Goal: Information Seeking & Learning: Find specific page/section

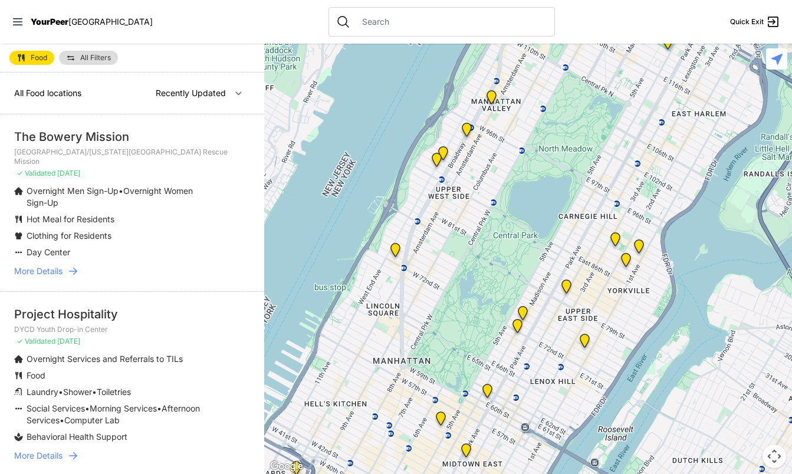
click at [490, 93] on img "Manhattan" at bounding box center [491, 99] width 15 height 19
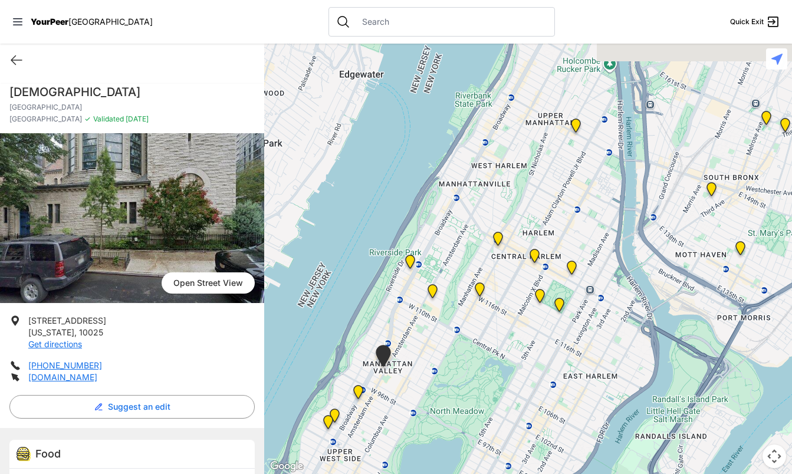
drag, startPoint x: 696, startPoint y: 151, endPoint x: 546, endPoint y: 270, distance: 191.1
click at [546, 270] on div at bounding box center [528, 259] width 528 height 431
click at [576, 123] on img at bounding box center [576, 128] width 15 height 19
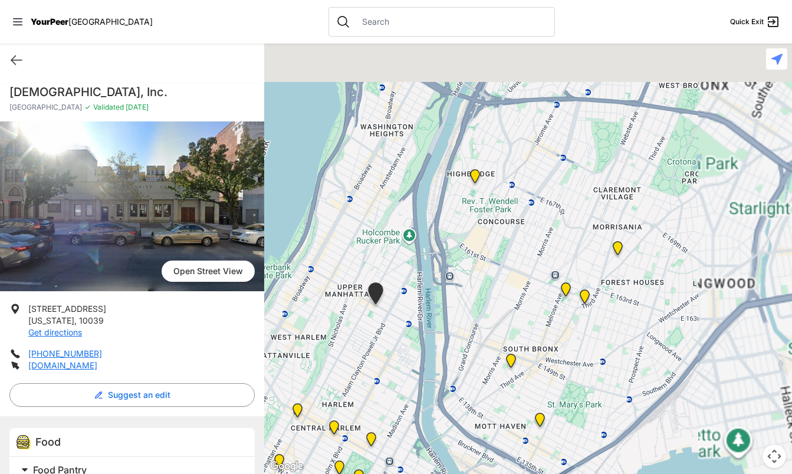
drag, startPoint x: 684, startPoint y: 179, endPoint x: 510, endPoint y: 234, distance: 181.9
click at [510, 234] on div at bounding box center [528, 259] width 528 height 431
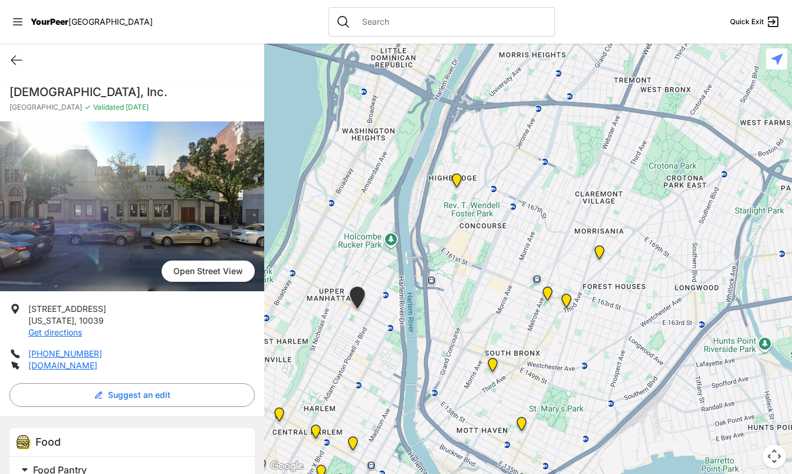
click at [594, 247] on img at bounding box center [599, 254] width 15 height 19
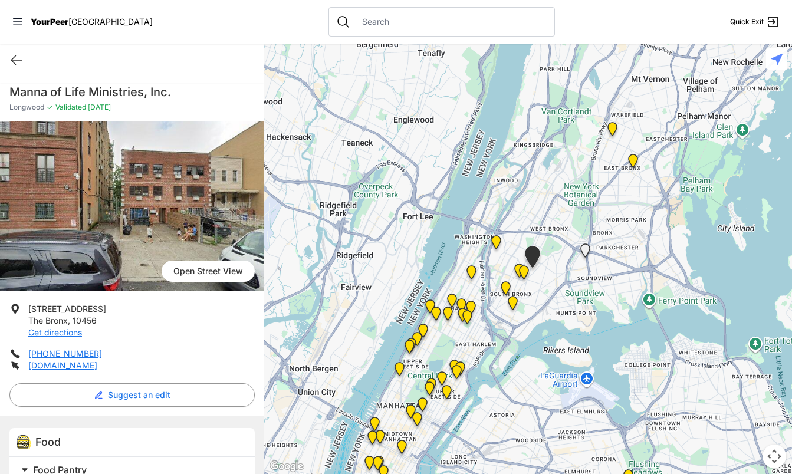
click at [612, 125] on img "Bronx" at bounding box center [612, 131] width 15 height 19
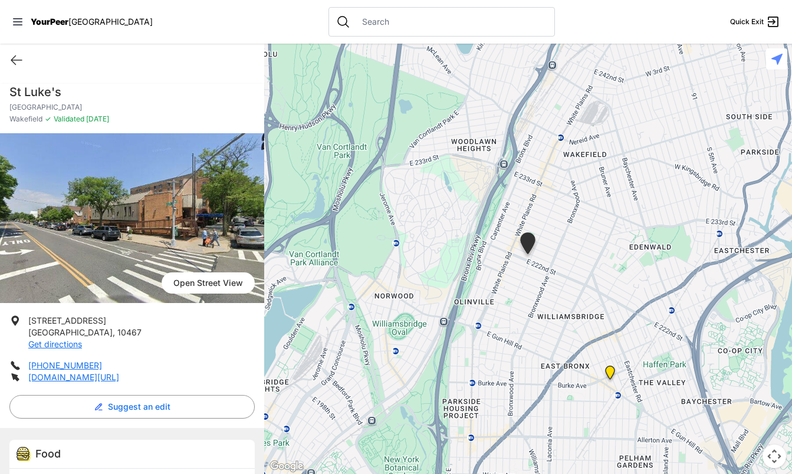
click at [608, 374] on img at bounding box center [610, 375] width 15 height 19
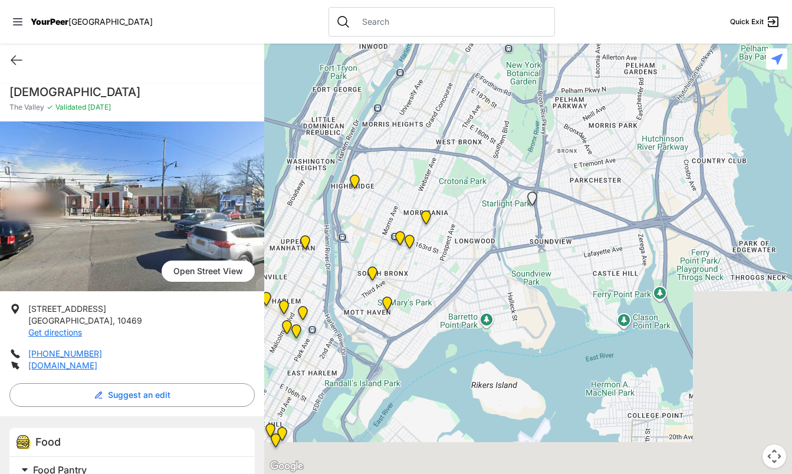
drag, startPoint x: 542, startPoint y: 346, endPoint x: 626, endPoint y: 51, distance: 306.8
click at [626, 51] on div at bounding box center [528, 259] width 528 height 431
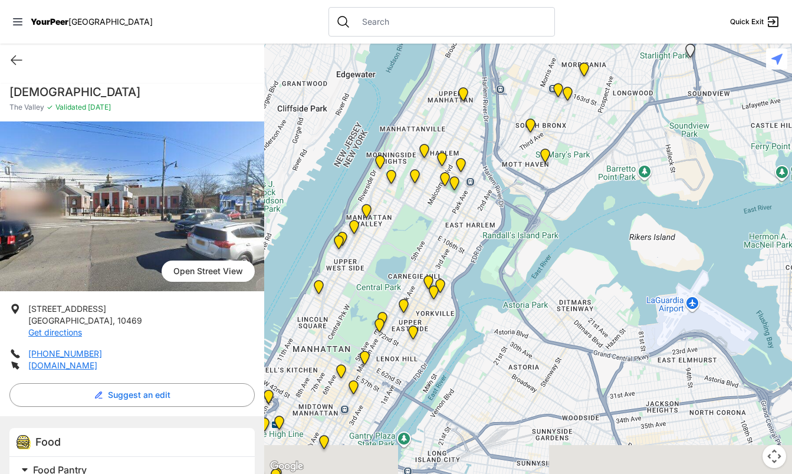
drag, startPoint x: 477, startPoint y: 253, endPoint x: 609, endPoint y: 170, distance: 155.8
click at [609, 170] on div at bounding box center [528, 259] width 528 height 431
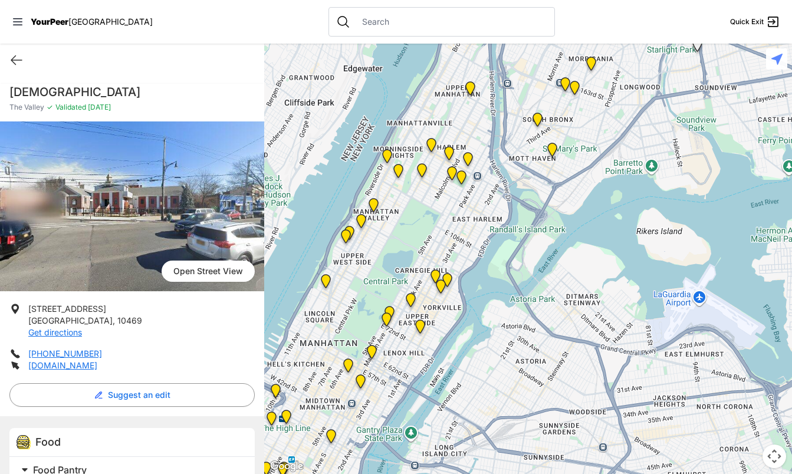
click at [419, 323] on img at bounding box center [420, 329] width 15 height 19
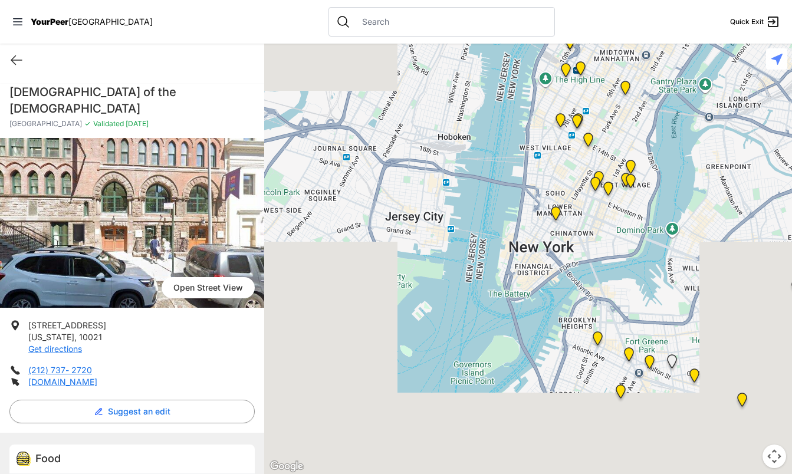
drag, startPoint x: 450, startPoint y: 360, endPoint x: 671, endPoint y: 73, distance: 362.5
click at [671, 73] on div at bounding box center [528, 259] width 528 height 431
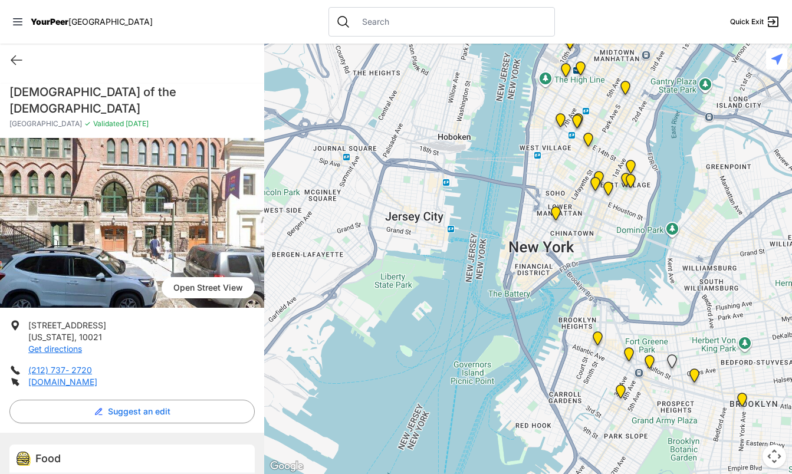
click at [556, 213] on img "Tribeca Campus/New York City Rescue Mission" at bounding box center [556, 215] width 15 height 19
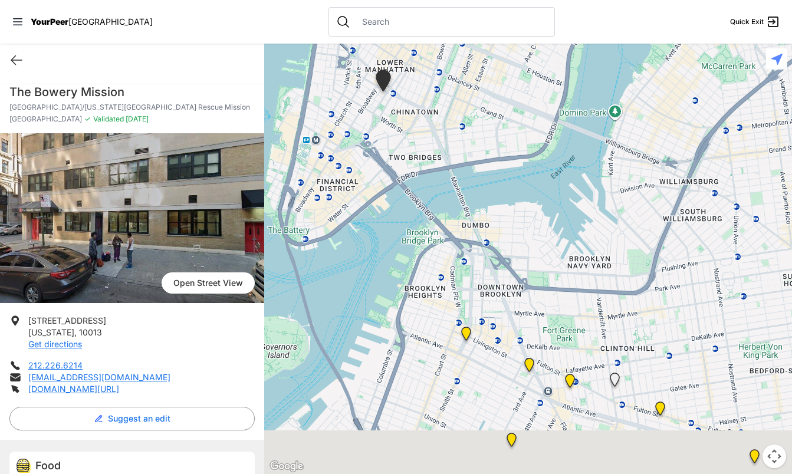
drag, startPoint x: 674, startPoint y: 314, endPoint x: 518, endPoint y: 133, distance: 239.7
click at [518, 133] on div at bounding box center [528, 259] width 528 height 431
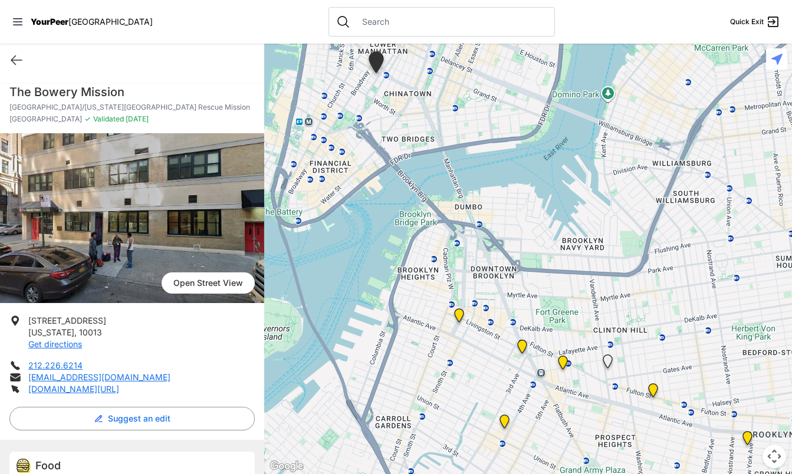
click at [459, 316] on img at bounding box center [459, 318] width 15 height 19
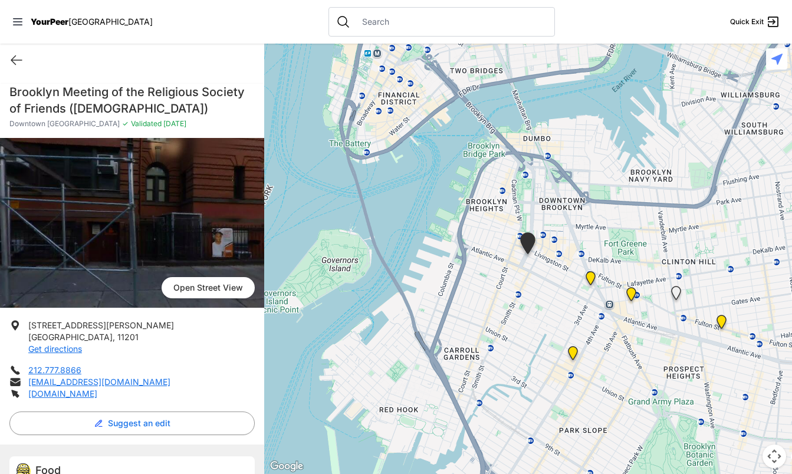
click at [573, 352] on img at bounding box center [573, 355] width 15 height 19
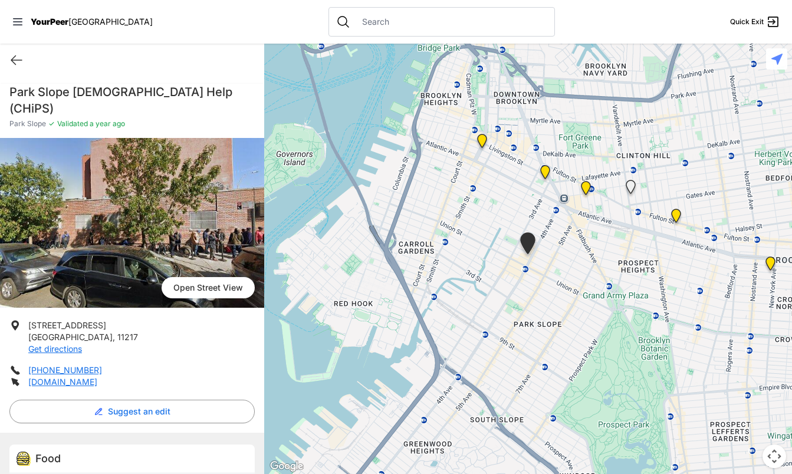
click at [586, 188] on img at bounding box center [586, 190] width 15 height 19
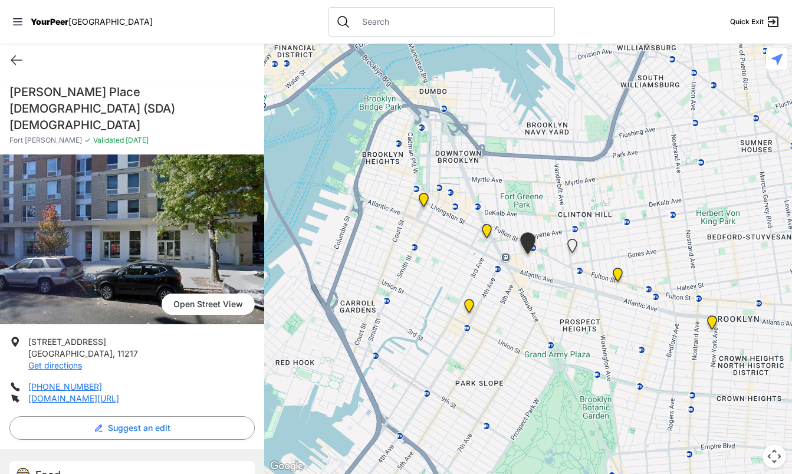
click at [617, 273] on img "Brooklyn" at bounding box center [618, 277] width 15 height 19
